Goal: Information Seeking & Learning: Learn about a topic

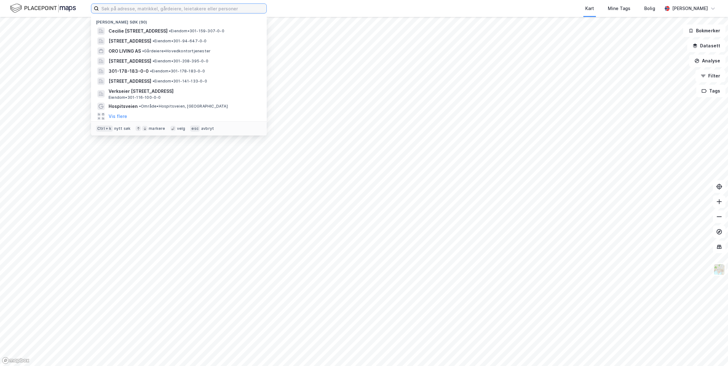
click at [142, 10] on input at bounding box center [183, 8] width 168 height 9
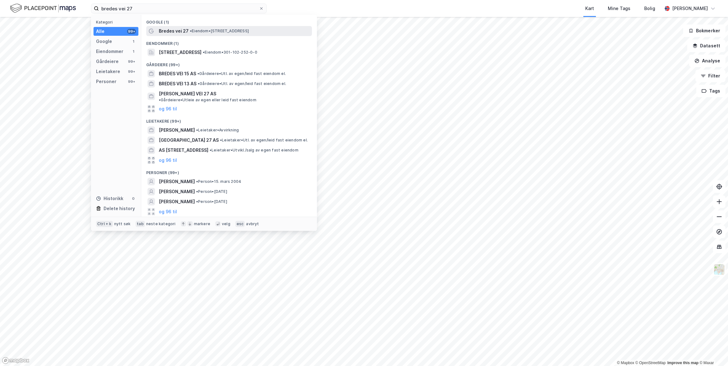
click at [163, 29] on span "Bredes vei 27" at bounding box center [174, 31] width 30 height 8
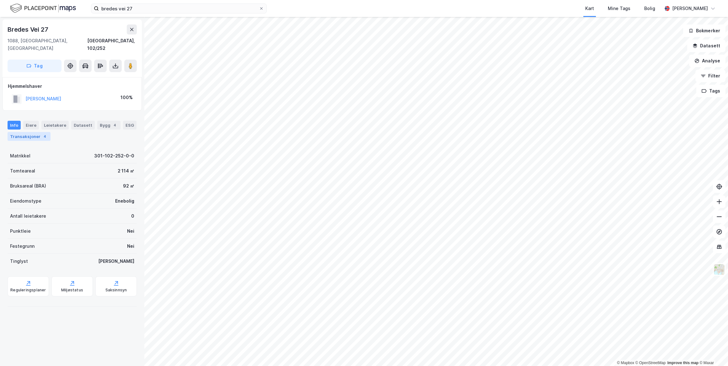
click at [33, 132] on div "Transaksjoner 4" at bounding box center [29, 136] width 43 height 9
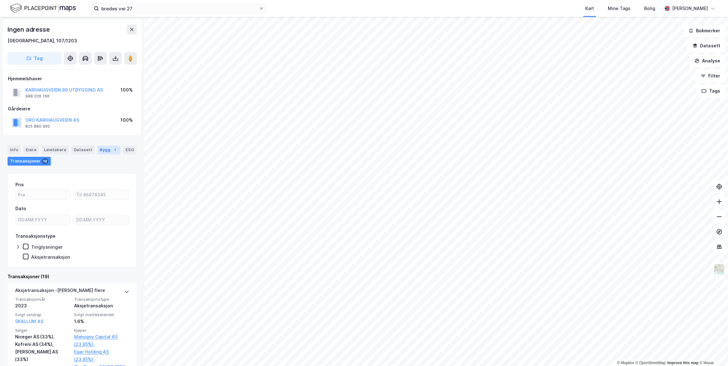
click at [112, 150] on div "1" at bounding box center [115, 150] width 6 height 6
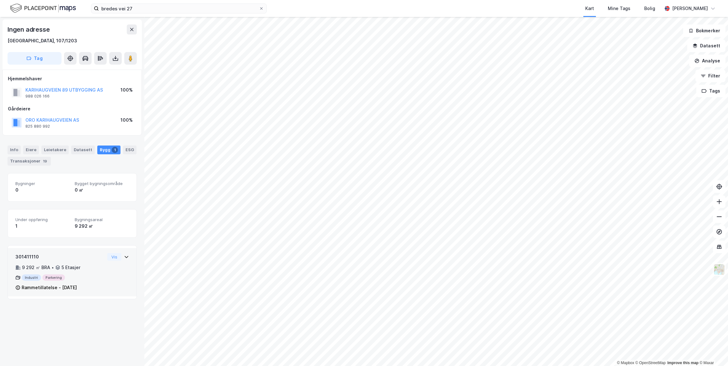
click at [124, 258] on icon at bounding box center [126, 256] width 5 height 5
click at [124, 256] on icon at bounding box center [126, 256] width 5 height 5
click at [124, 255] on icon at bounding box center [126, 256] width 5 height 5
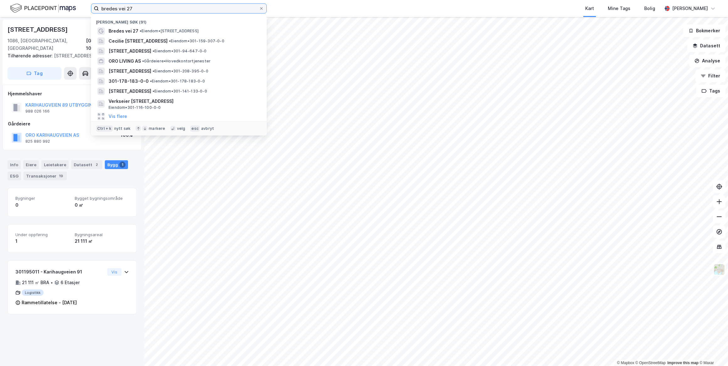
drag, startPoint x: 233, startPoint y: 11, endPoint x: 89, endPoint y: 2, distance: 143.3
click at [89, 2] on div "bredes vei 27 Nylige søk (91) Bredes vei 27 • Eiendom • Bredes vei 27, 1088 Osl…" at bounding box center [364, 8] width 728 height 17
type input "rosenborggata 22"
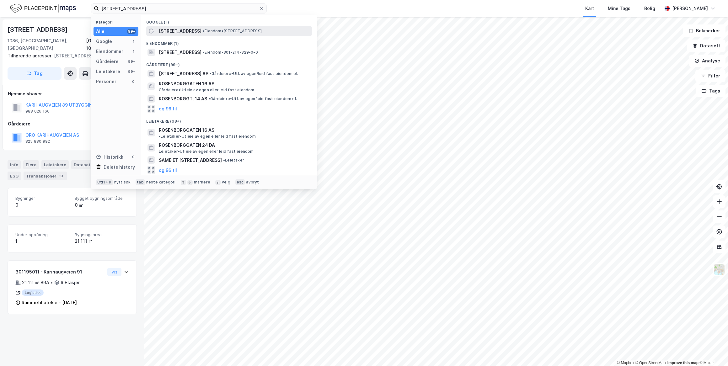
click at [219, 34] on div "Rosenborggata 22 • Eiendom • Rosenborggata 22, 0356 Oslo" at bounding box center [235, 31] width 152 height 8
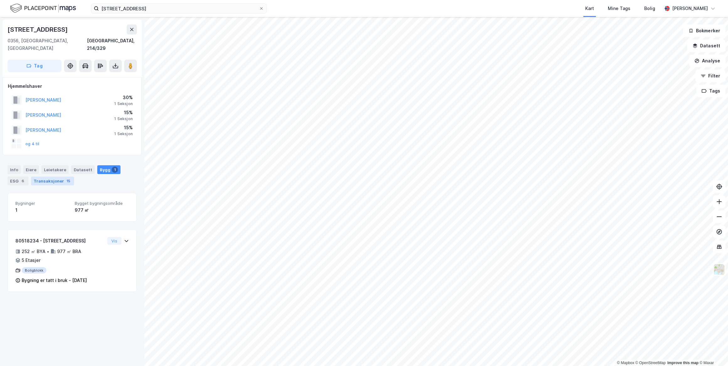
click at [56, 177] on div "Transaksjoner 15" at bounding box center [52, 181] width 43 height 9
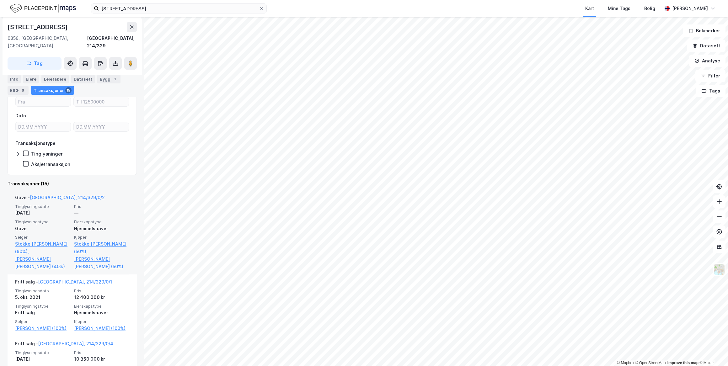
scroll to position [114, 0]
click at [97, 239] on link "Stokke Magnus Ravlo (50%)," at bounding box center [101, 246] width 55 height 15
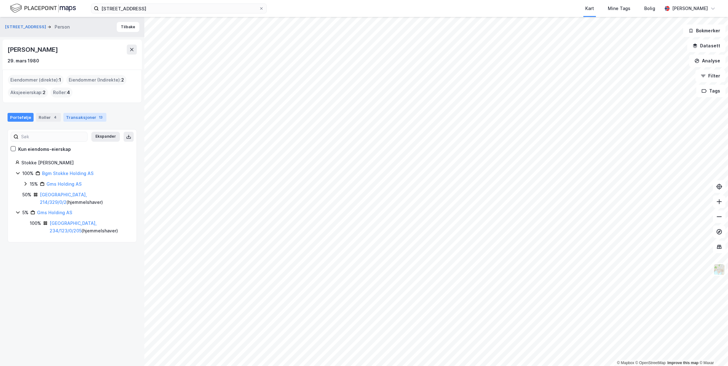
click at [92, 113] on div "Transaksjoner 13" at bounding box center [84, 117] width 43 height 9
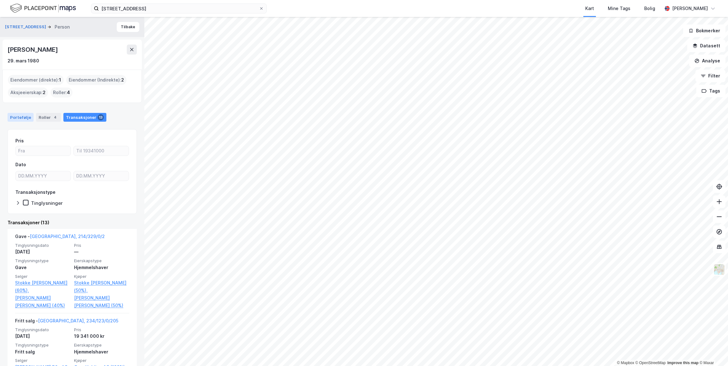
click at [13, 119] on div "Portefølje" at bounding box center [21, 117] width 26 height 9
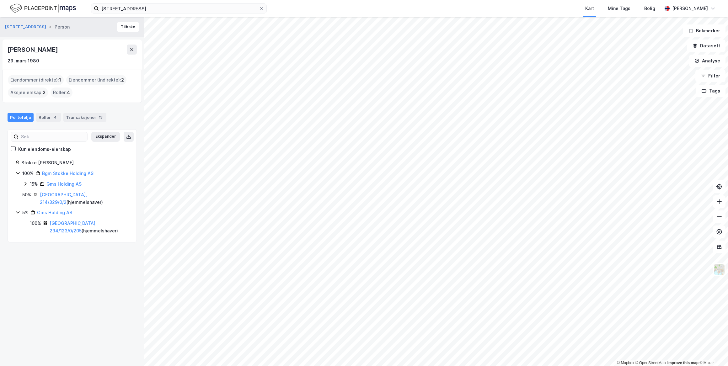
click at [27, 185] on icon at bounding box center [25, 183] width 5 height 5
click at [64, 183] on link "Gms Holding AS" at bounding box center [63, 183] width 35 height 5
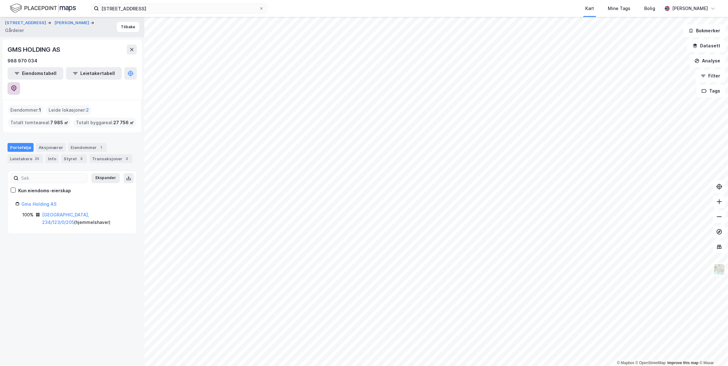
click at [17, 85] on icon at bounding box center [14, 88] width 6 height 6
